Goal: Task Accomplishment & Management: Complete application form

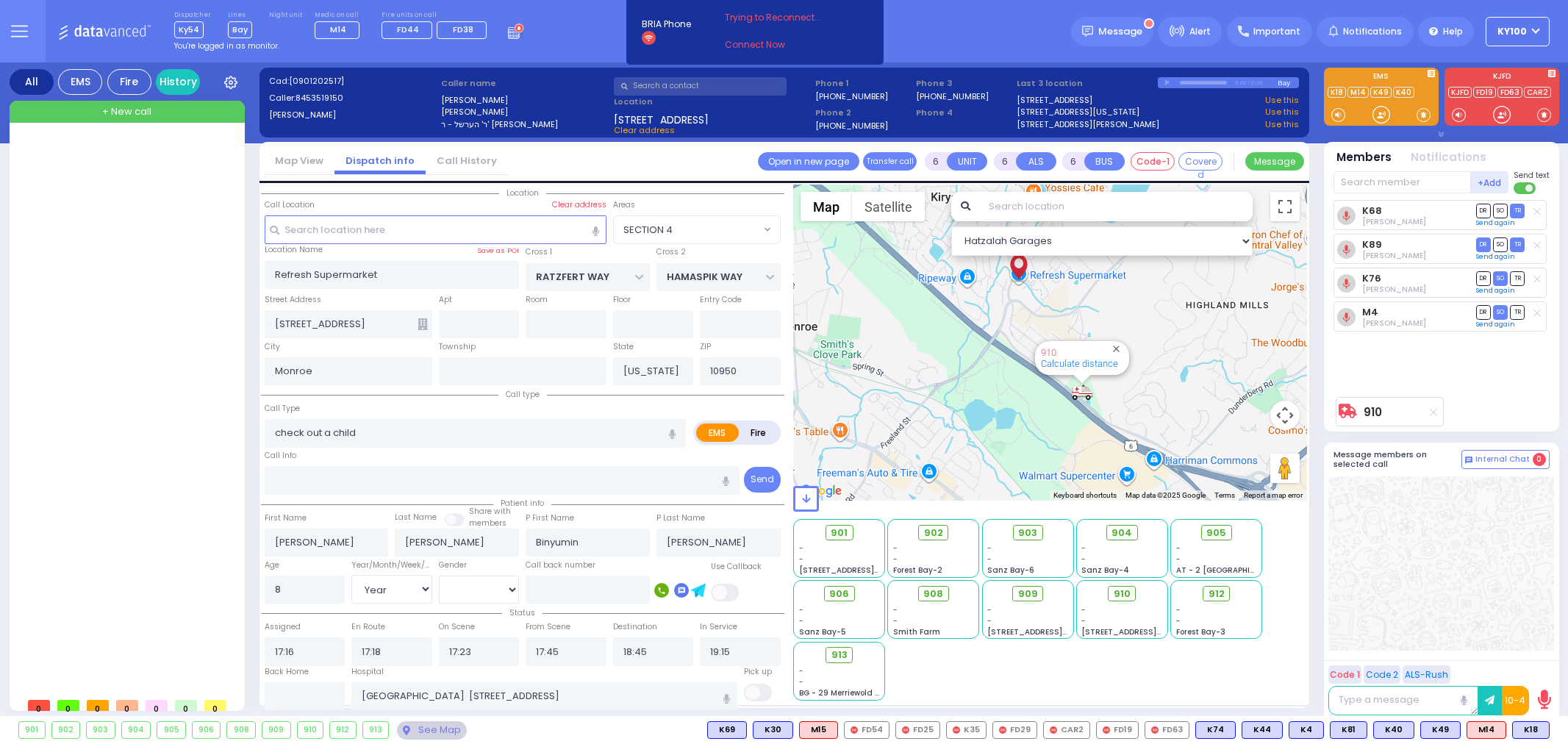
select select "SECTION 4"
select select "Year"
select select "[DEMOGRAPHIC_DATA]"
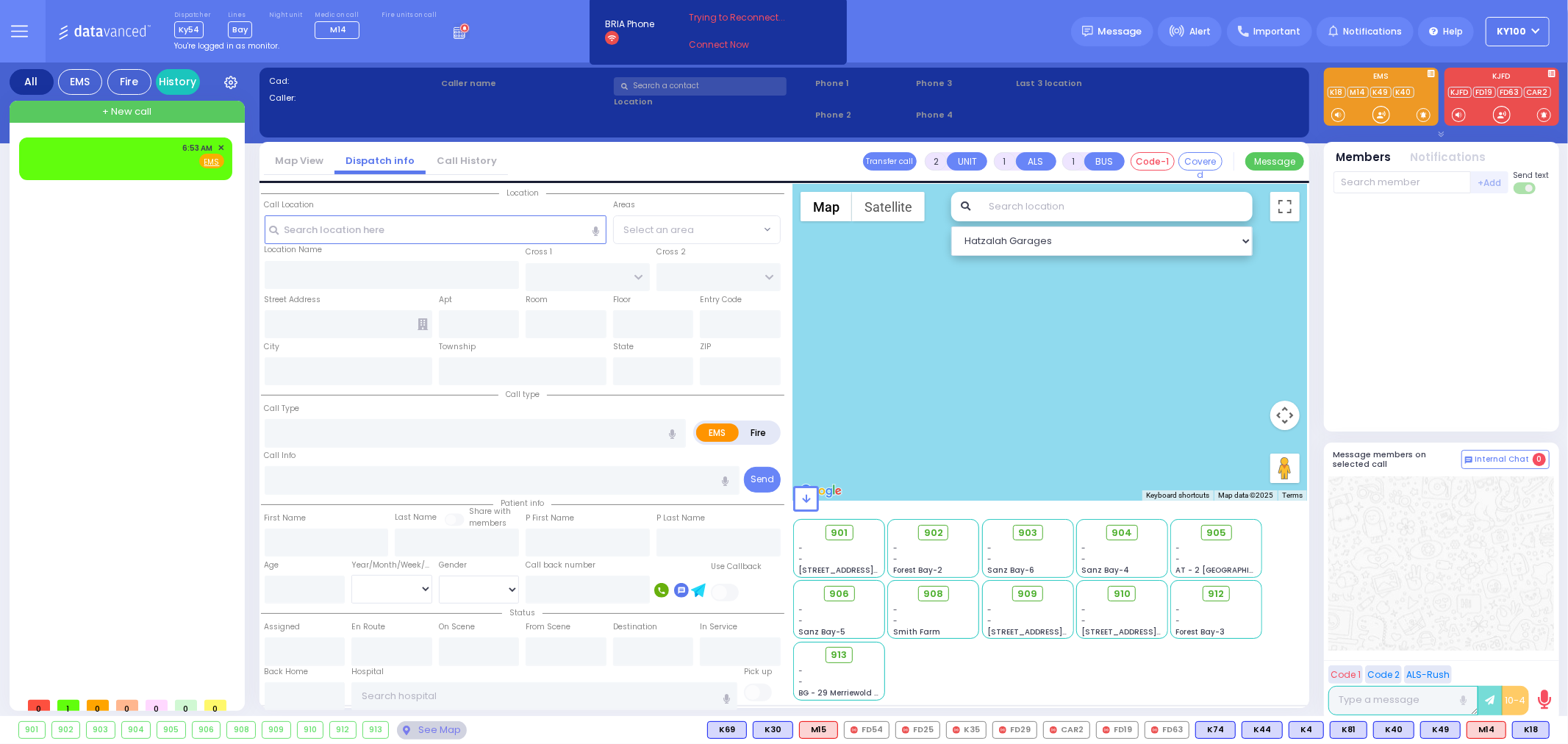
select select
radio input "true"
select select
type input "06:53"
type input "Nininger Bay"
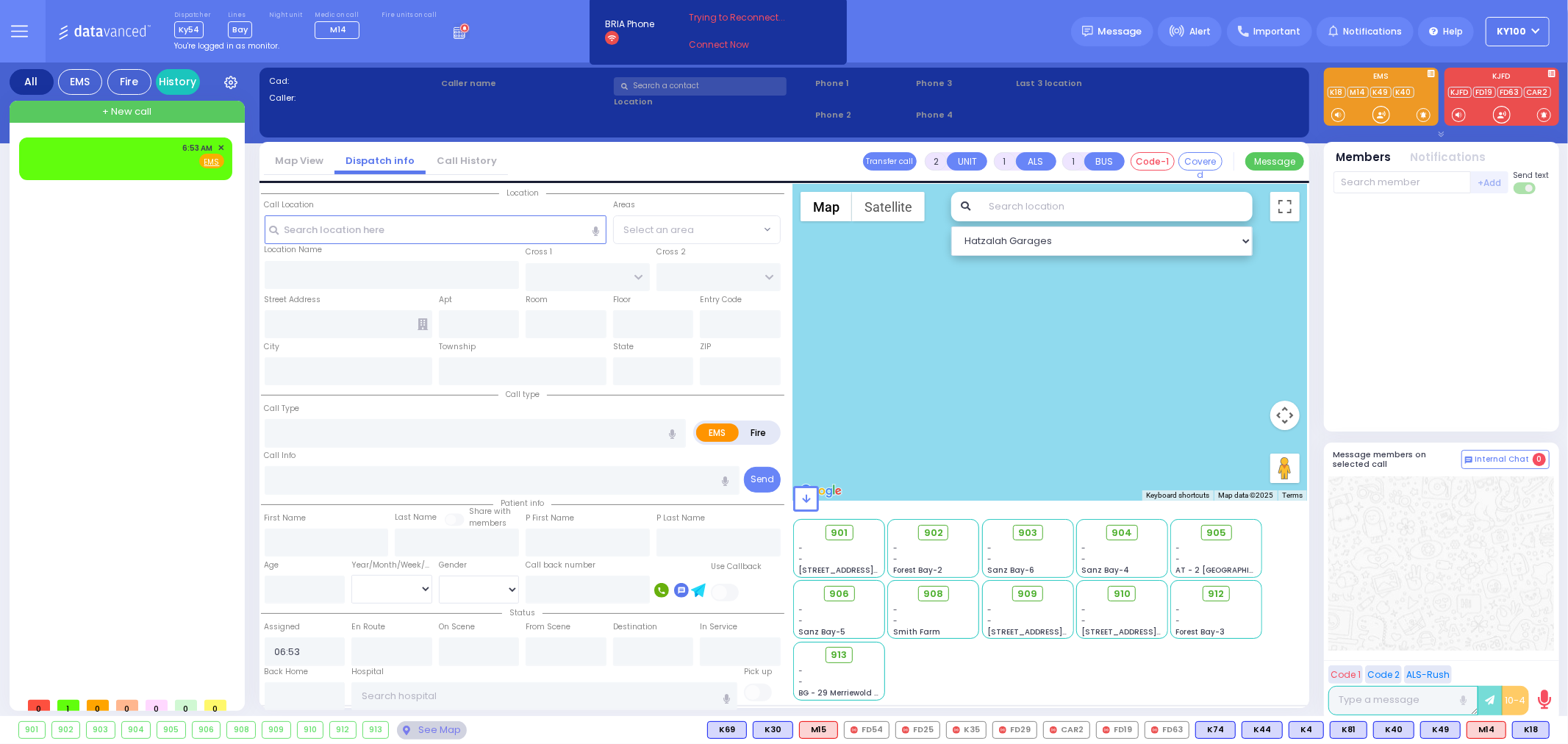
type input "CENTRAL VALLEY LINE"
type input "S.M. ROSMER RD"
type input "214 Nininger Road"
type input "Monroe"
type input "[US_STATE]"
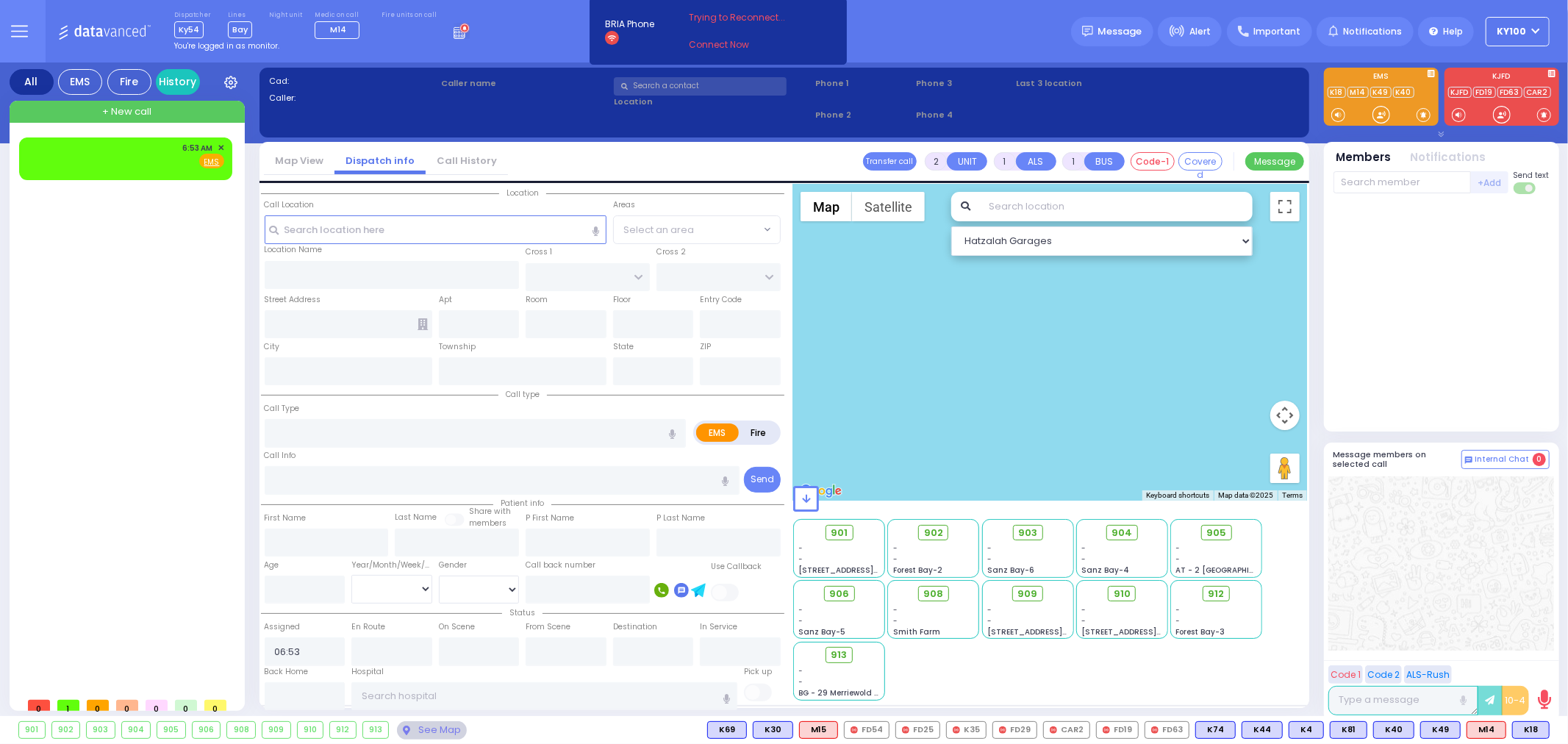
type input "10950"
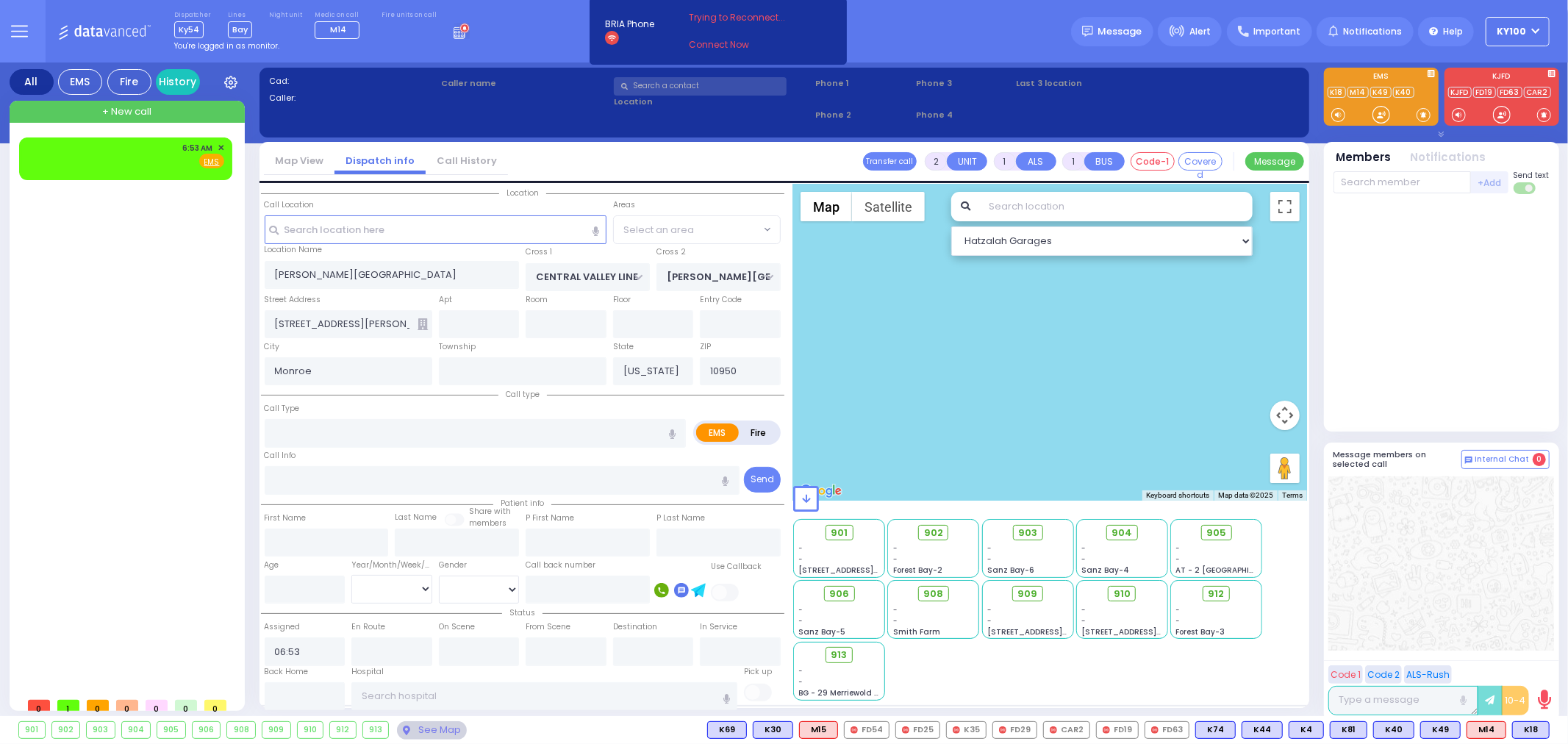
type input "e"
radio input "true"
select select
type input "1"
type input "Emergency Transport"
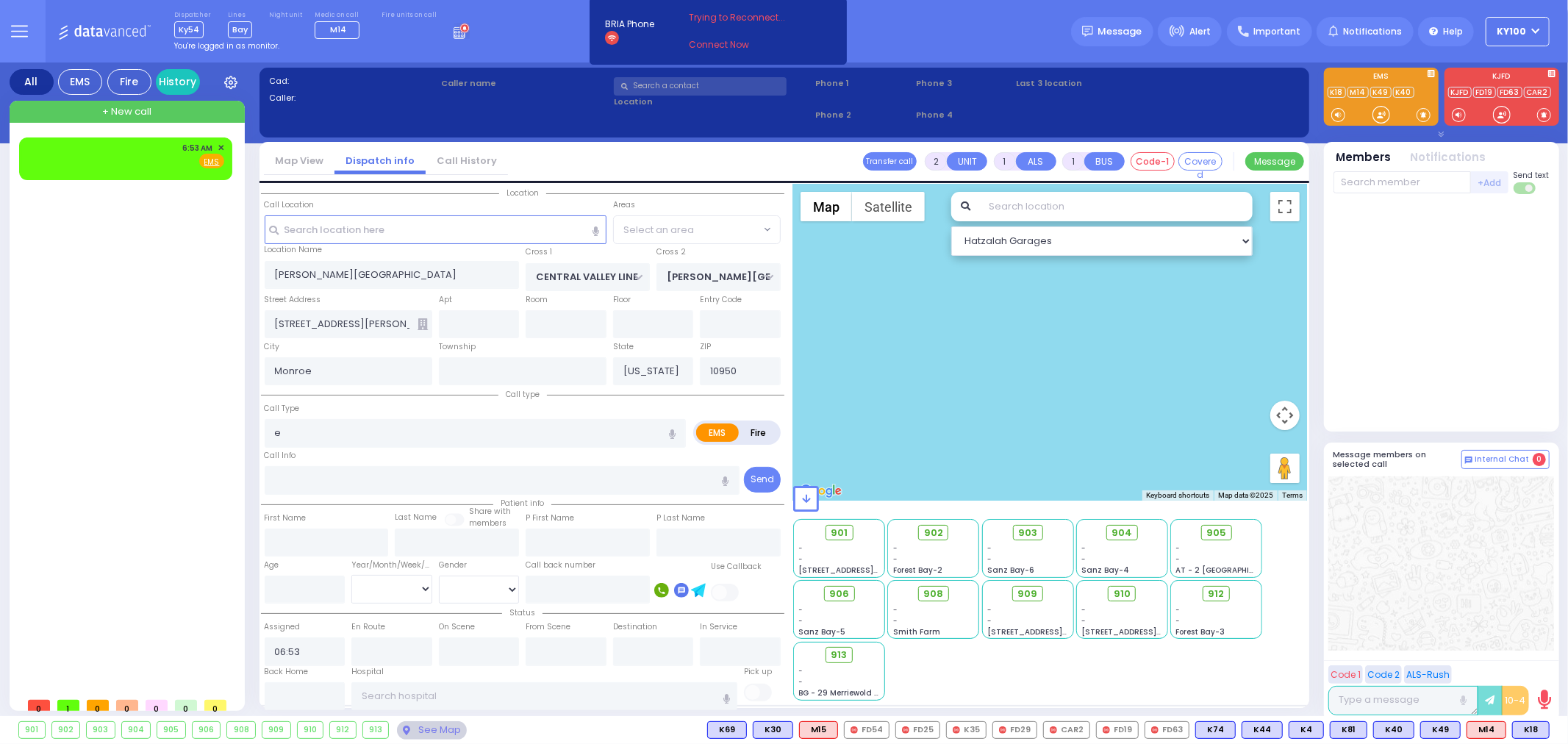
radio input "true"
select select
radio input "true"
select select
radio input "true"
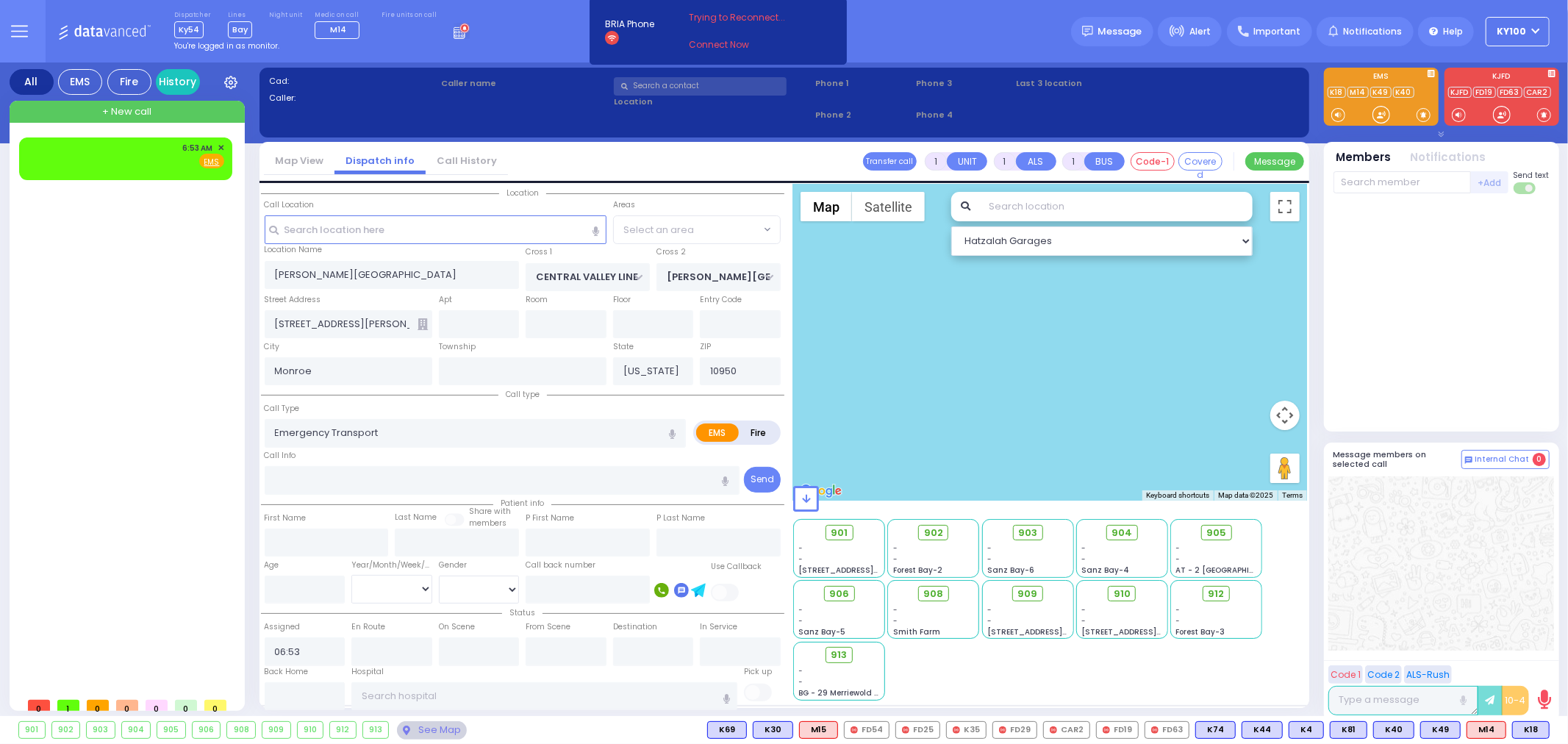
select select
type input "06:54"
radio input "true"
select select
radio input "true"
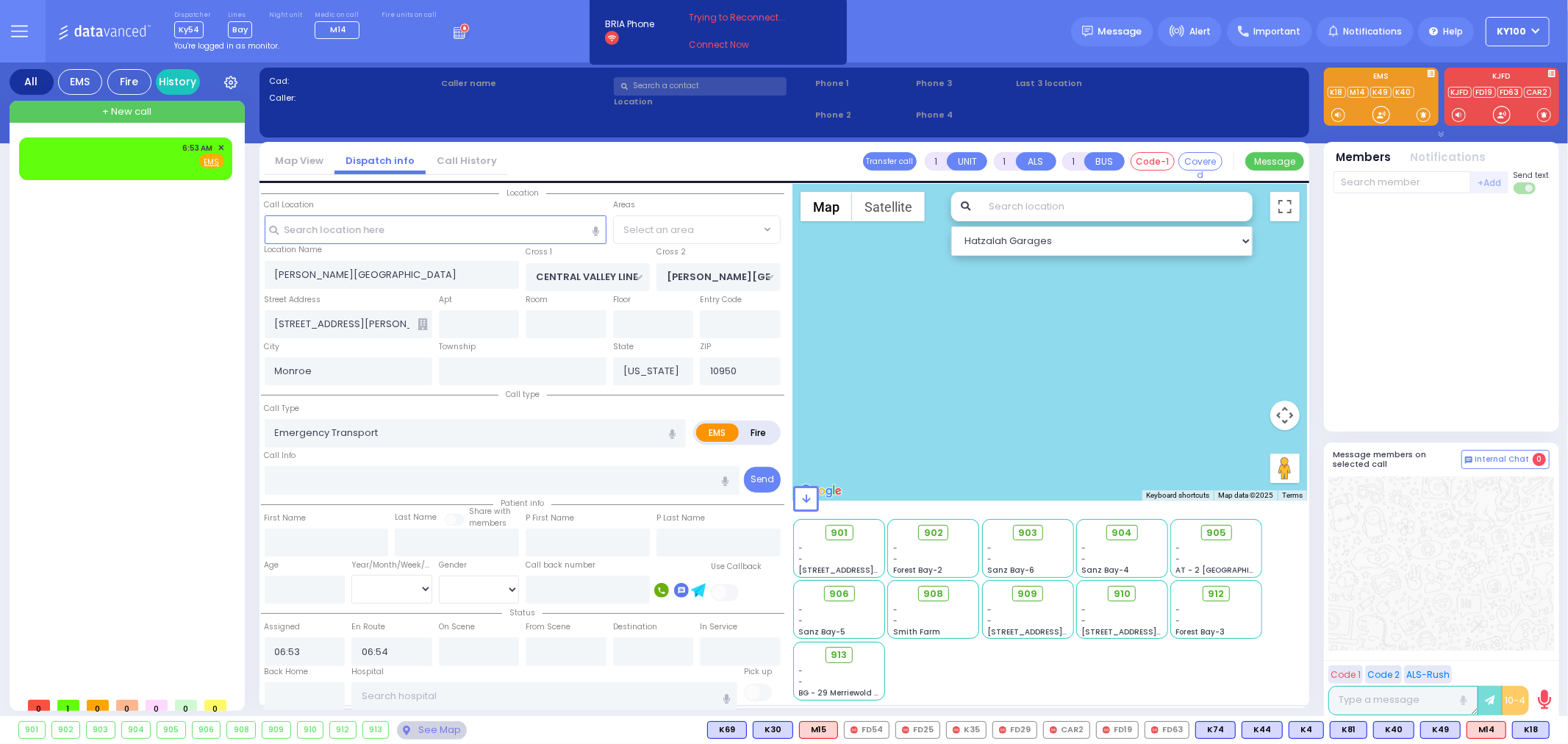
select select
type input "New York Presbyterian Weill Cornell Medical Center"
select select "All areas"
select select "Hatzalah Garages"
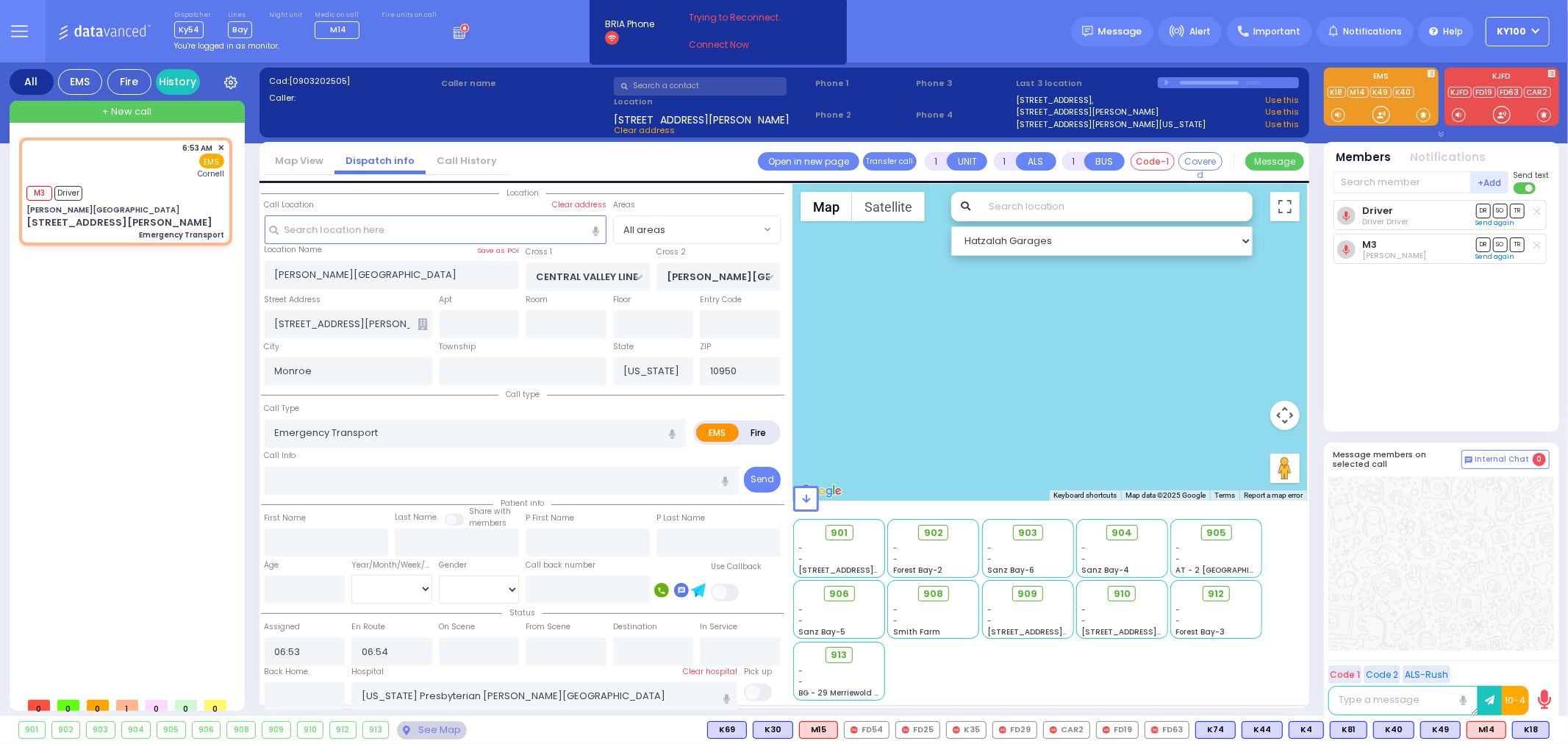
select select
radio input "true"
select select
type input "06:55"
select select "Hatzalah Garages"
